Goal: Task Accomplishment & Management: Use online tool/utility

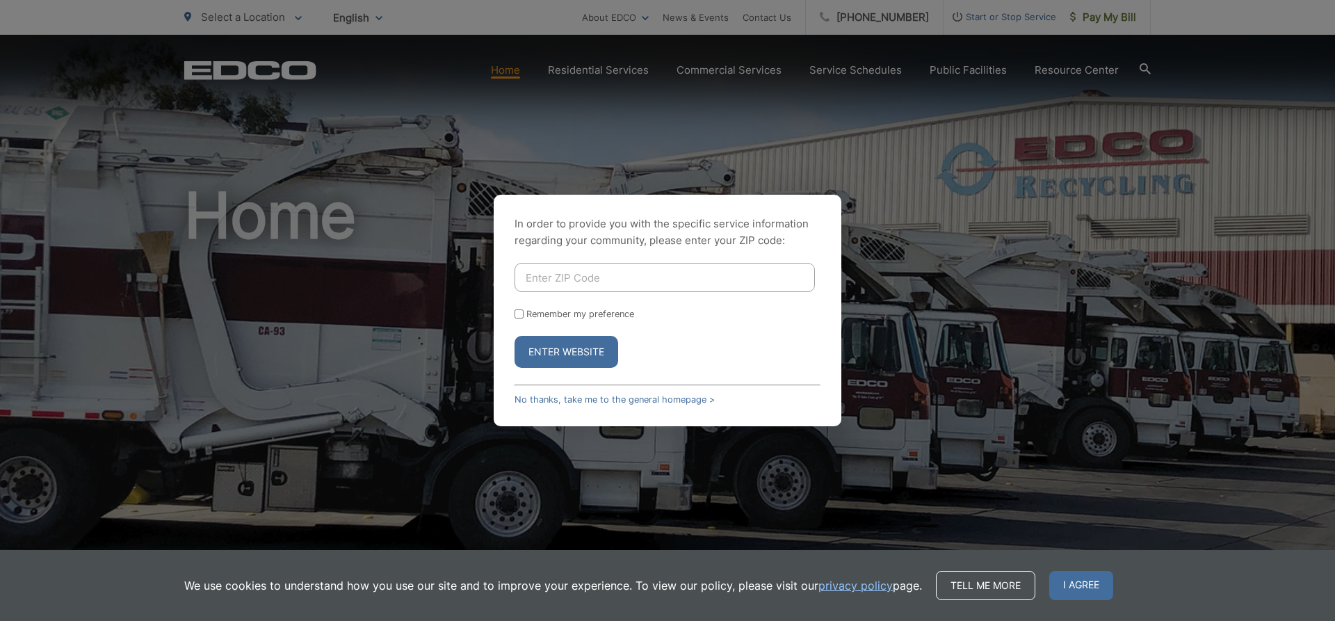
click at [669, 270] on input "Enter ZIP Code" at bounding box center [665, 277] width 300 height 29
type input "91950"
click at [515, 336] on button "Enter Website" at bounding box center [567, 352] width 104 height 32
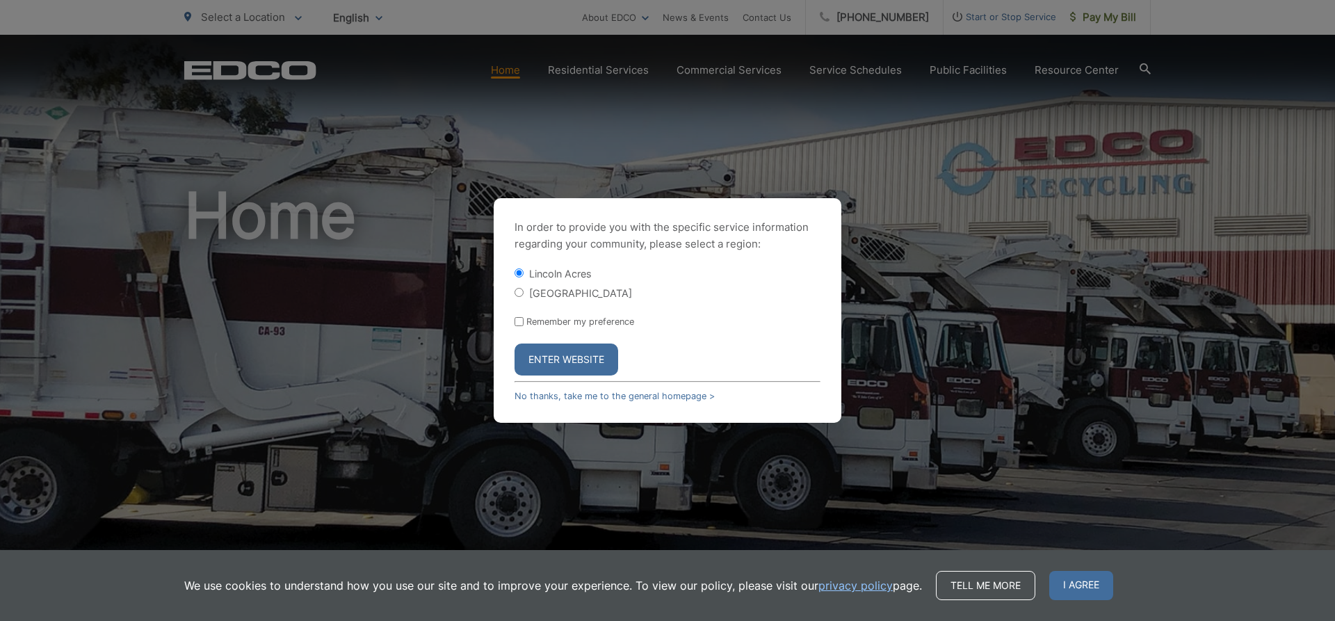
click at [518, 298] on div "[GEOGRAPHIC_DATA]" at bounding box center [668, 293] width 306 height 14
click at [522, 294] on input "[GEOGRAPHIC_DATA]" at bounding box center [519, 292] width 9 height 9
radio input "true"
click at [558, 358] on button "Enter Website" at bounding box center [567, 360] width 104 height 32
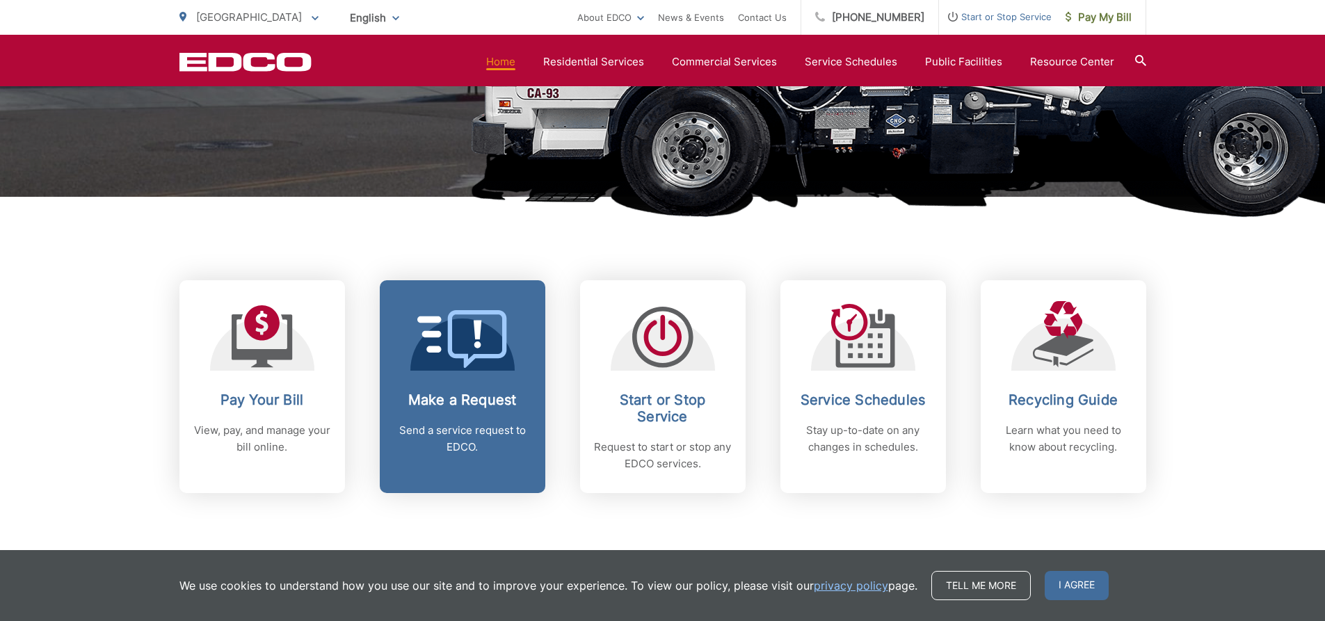
scroll to position [556, 0]
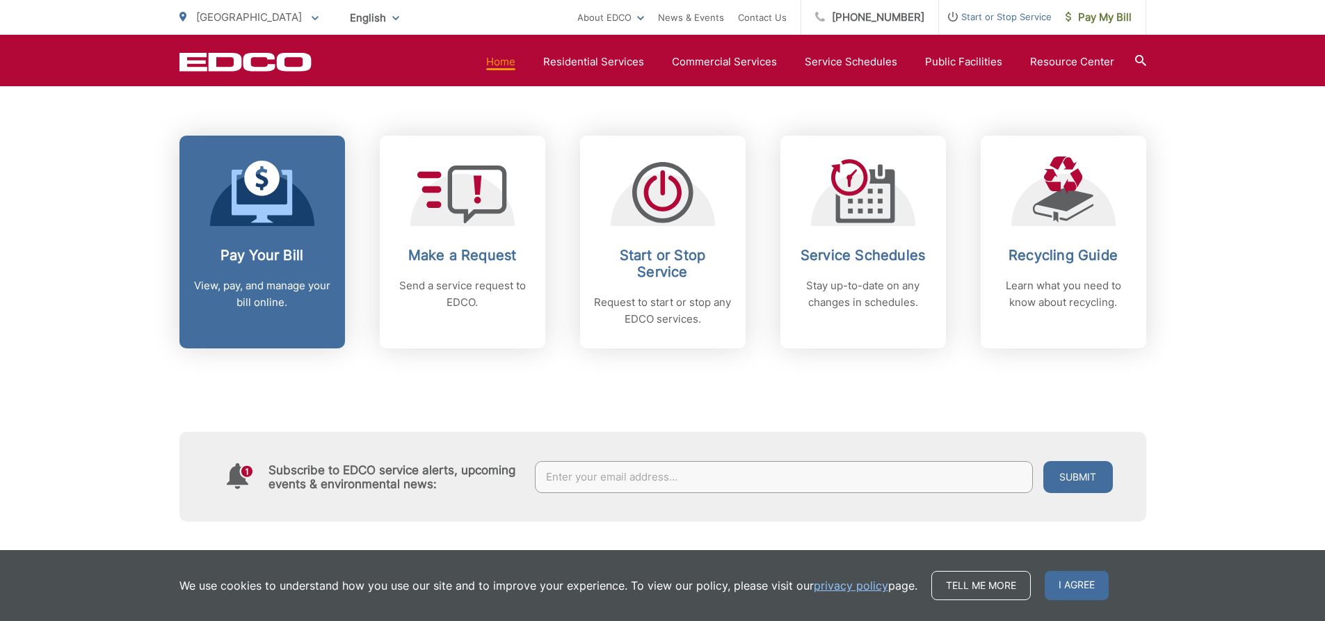
click at [291, 207] on icon at bounding box center [262, 196] width 61 height 53
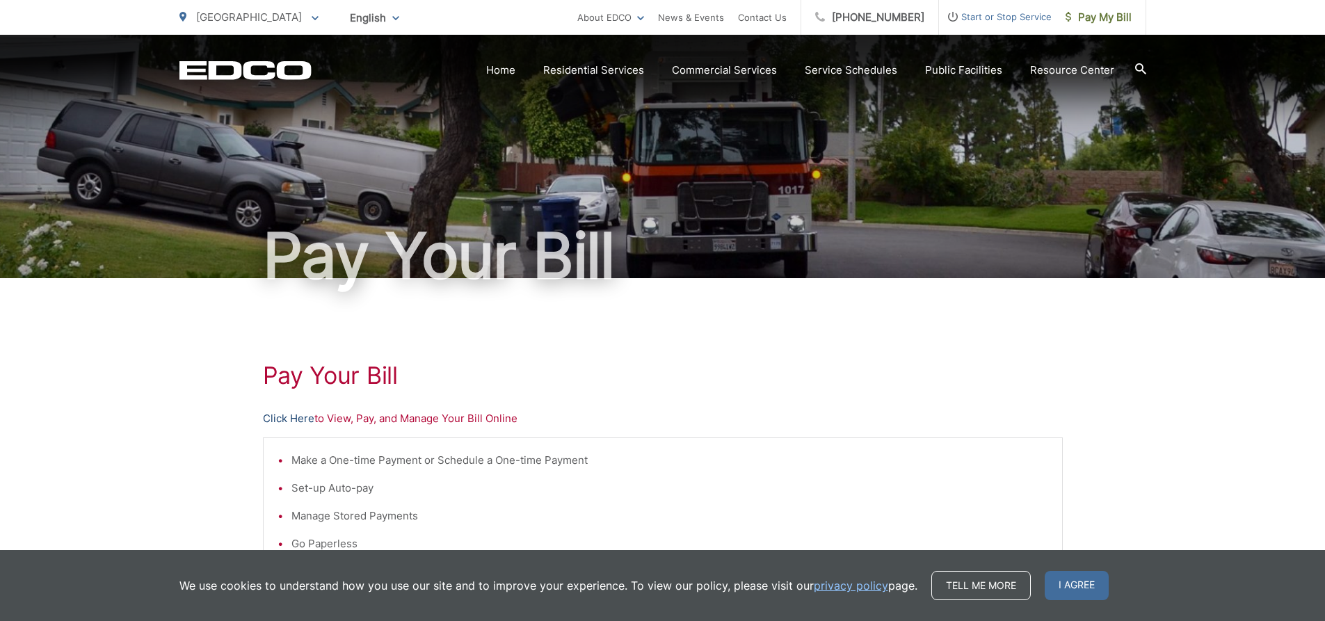
click at [294, 419] on link "Click Here" at bounding box center [288, 418] width 51 height 17
